Goal: Information Seeking & Learning: Understand process/instructions

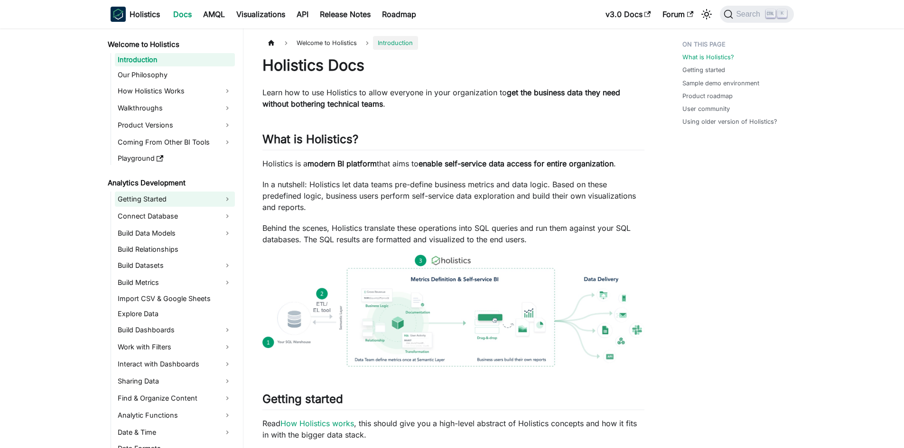
click at [134, 198] on link "Getting Started" at bounding box center [175, 199] width 120 height 15
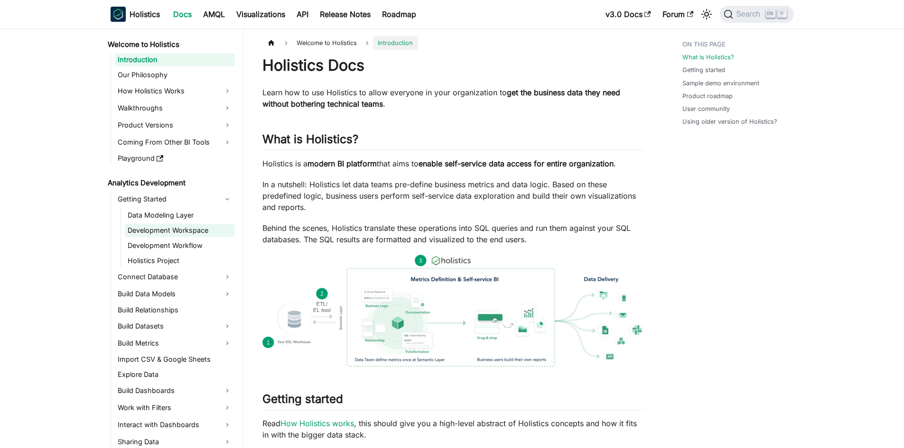
click at [150, 230] on link "Development Workspace" at bounding box center [180, 230] width 110 height 13
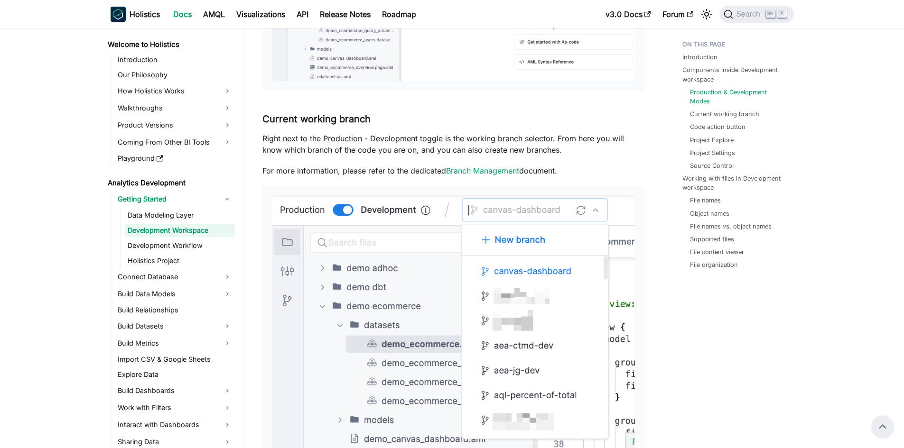
scroll to position [475, 0]
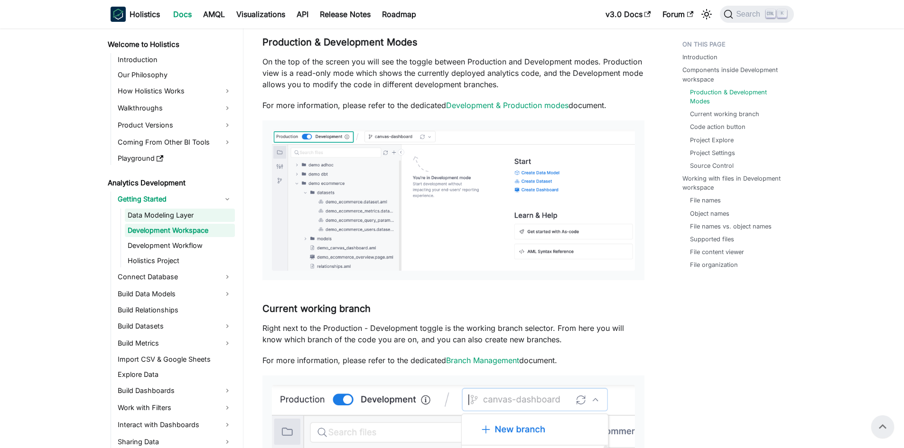
click at [153, 217] on link "Data Modeling Layer" at bounding box center [180, 215] width 110 height 13
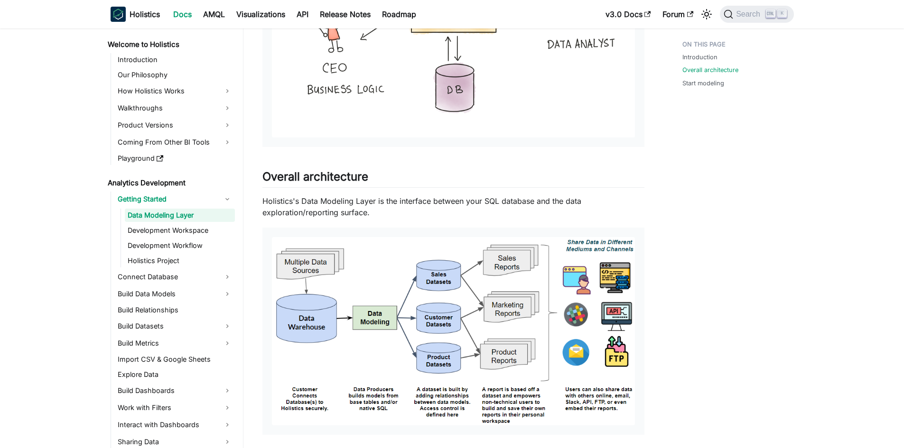
scroll to position [524, 0]
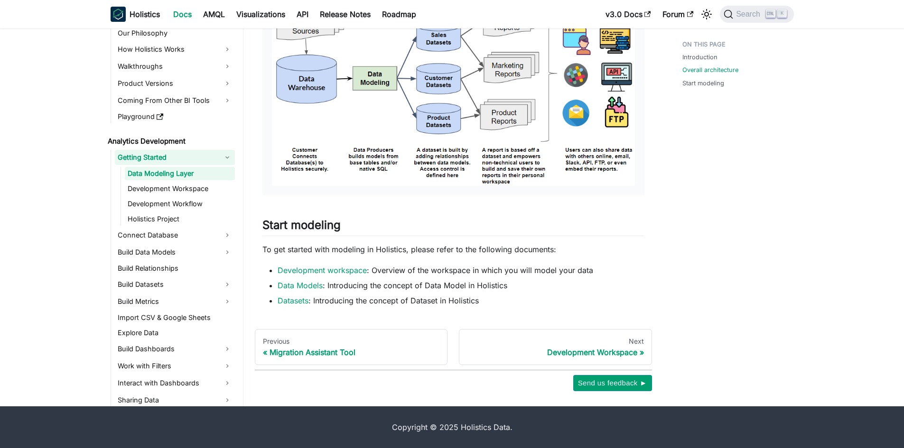
click at [214, 158] on link "Getting Started" at bounding box center [175, 157] width 120 height 15
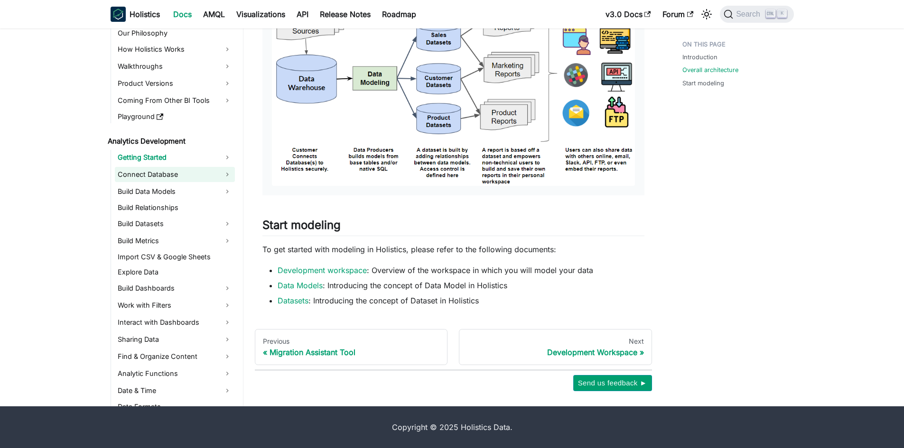
click at [217, 173] on link "Connect Database" at bounding box center [175, 174] width 120 height 15
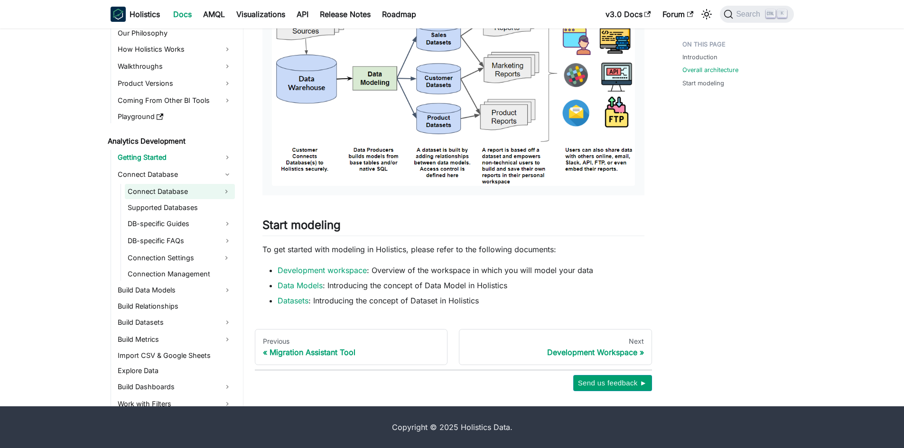
click at [159, 194] on link "Connect Database" at bounding box center [171, 191] width 93 height 15
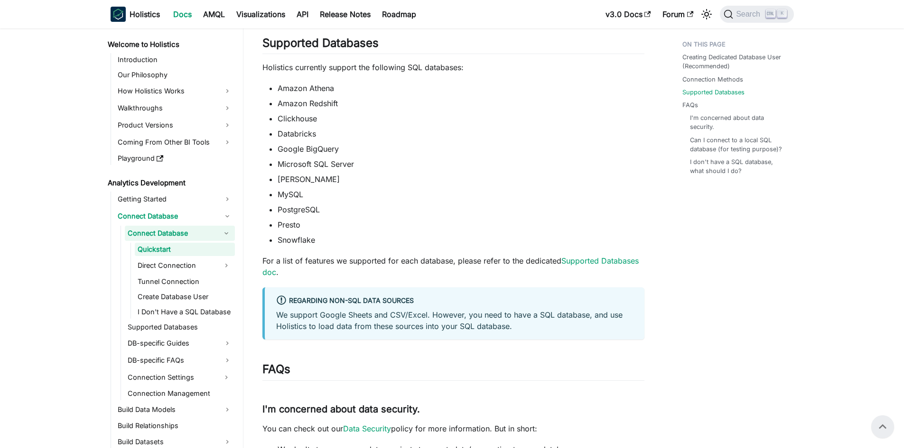
scroll to position [237, 0]
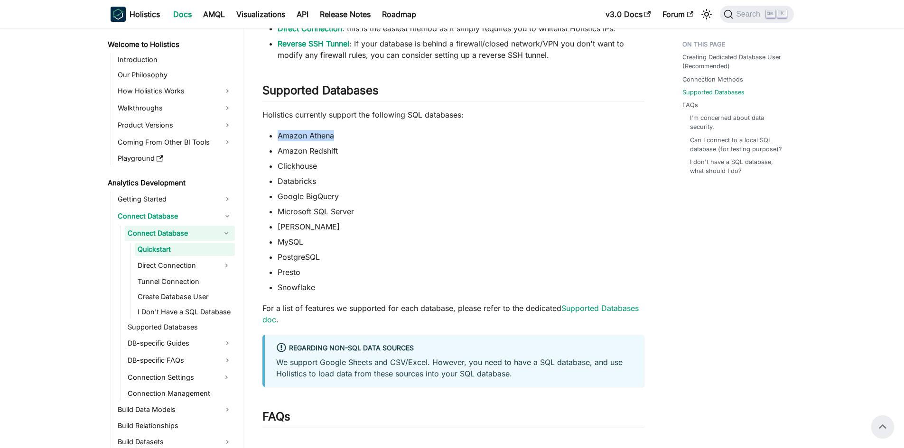
drag, startPoint x: 271, startPoint y: 140, endPoint x: 363, endPoint y: 137, distance: 92.1
click at [363, 137] on li "Amazon Athena" at bounding box center [461, 135] width 367 height 11
click at [437, 202] on li "Google BigQuery" at bounding box center [461, 196] width 367 height 11
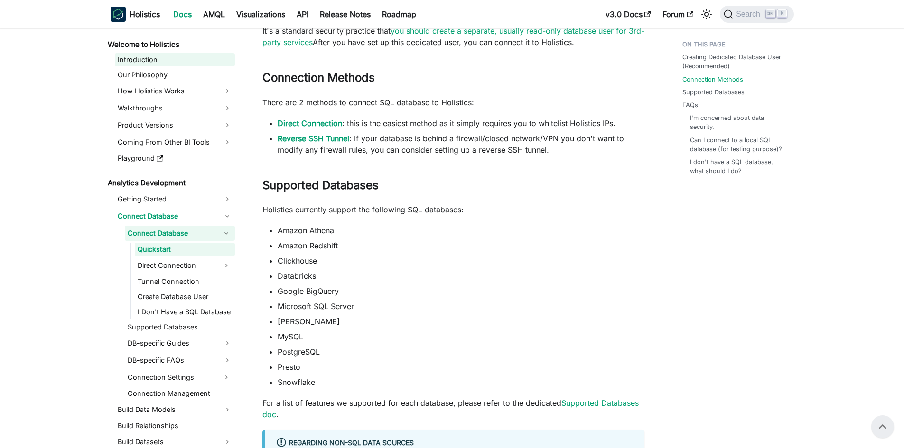
click at [137, 57] on link "Introduction" at bounding box center [175, 59] width 120 height 13
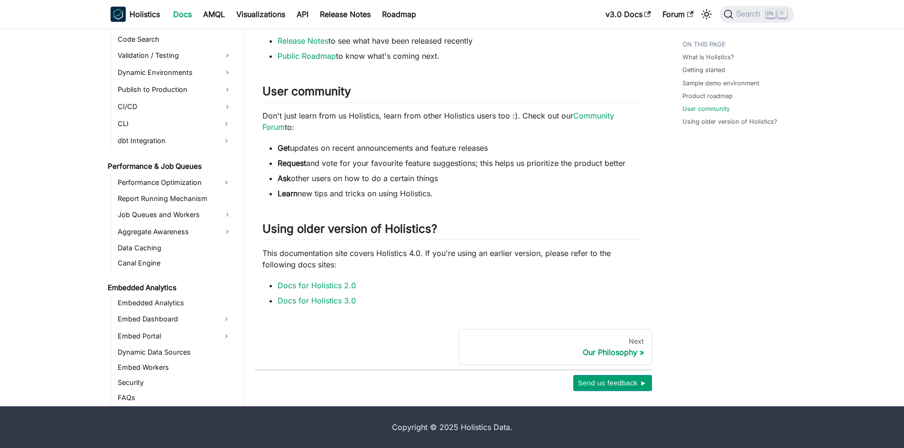
scroll to position [808, 0]
